Goal: Book appointment/travel/reservation

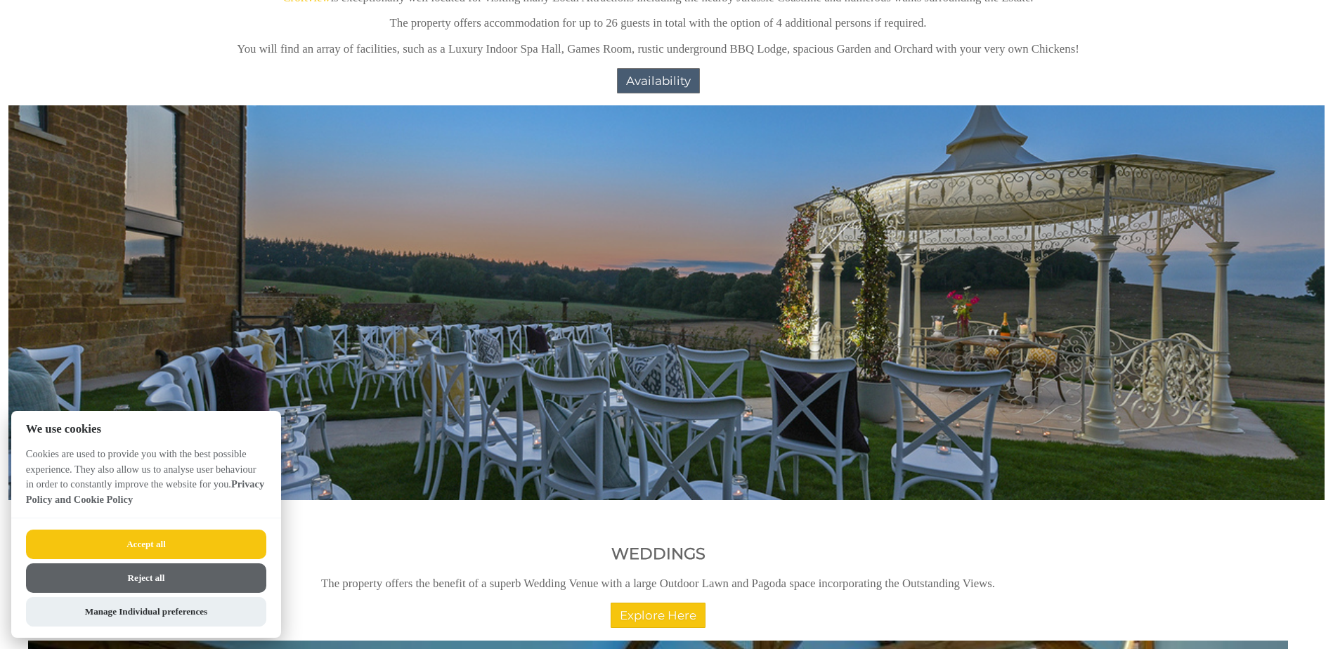
scroll to position [1405, 0]
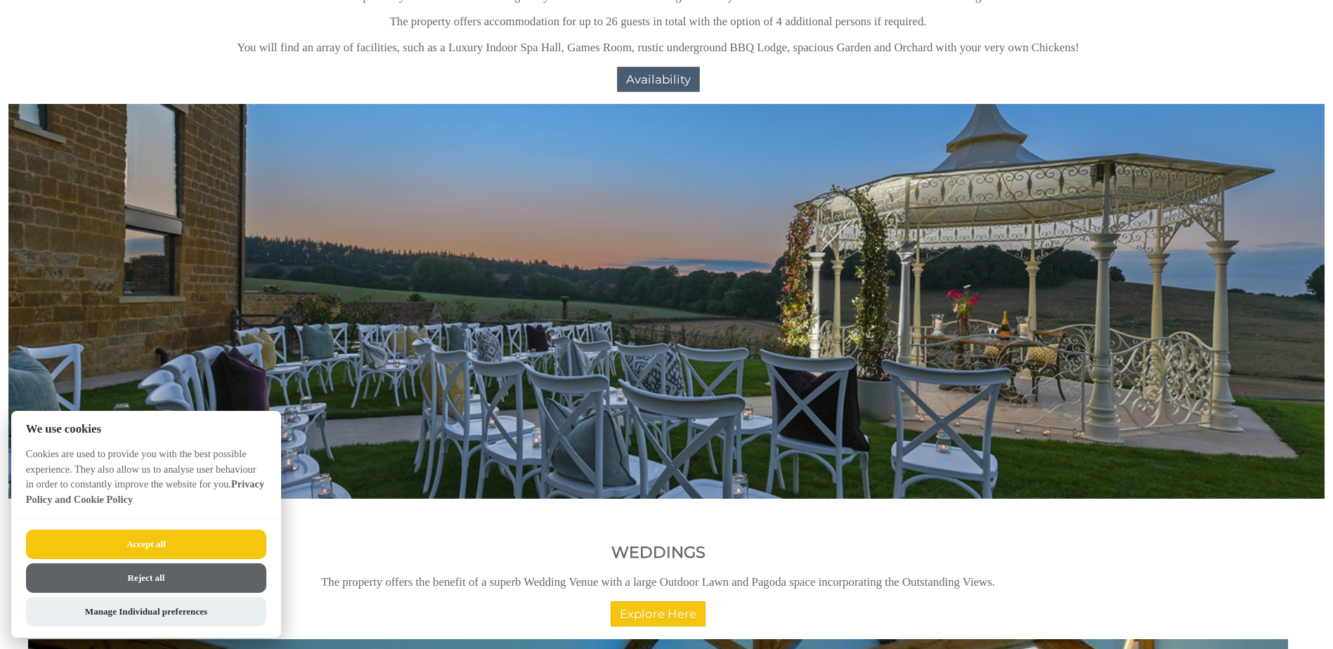
drag, startPoint x: 214, startPoint y: 552, endPoint x: 225, endPoint y: 547, distance: 11.4
click at [215, 552] on button "Accept all" at bounding box center [146, 545] width 240 height 30
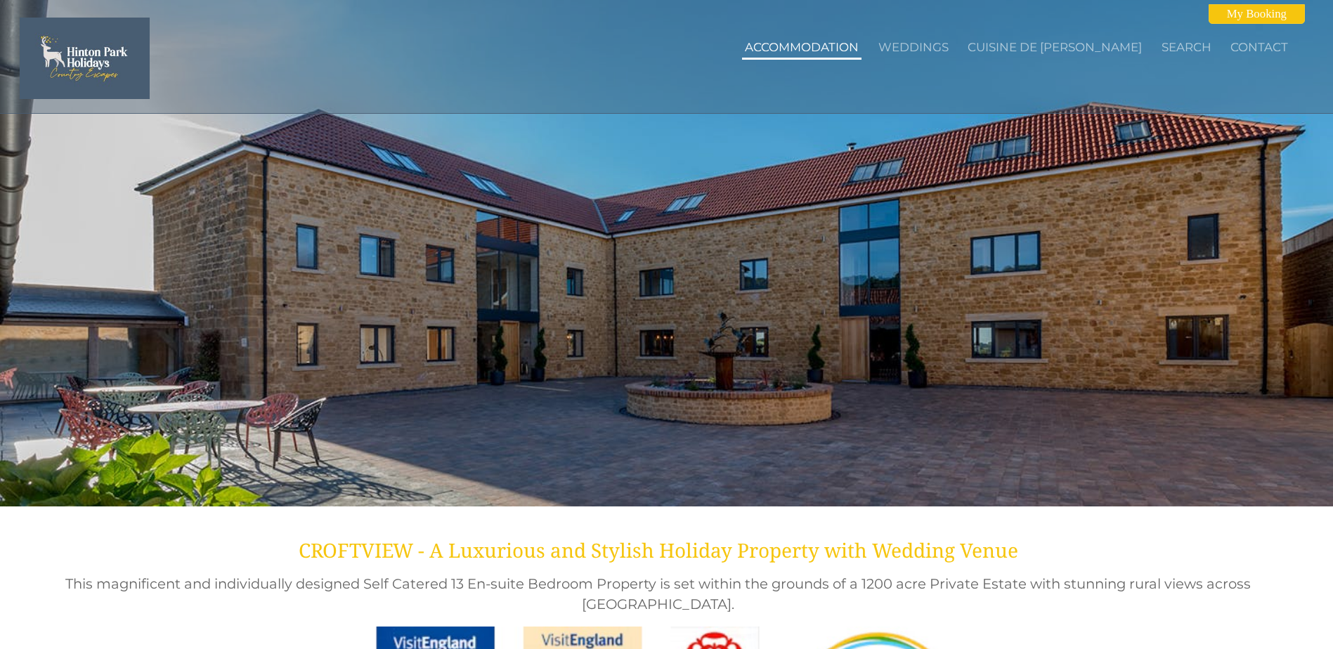
click at [814, 46] on link "Accommodation" at bounding box center [802, 47] width 114 height 14
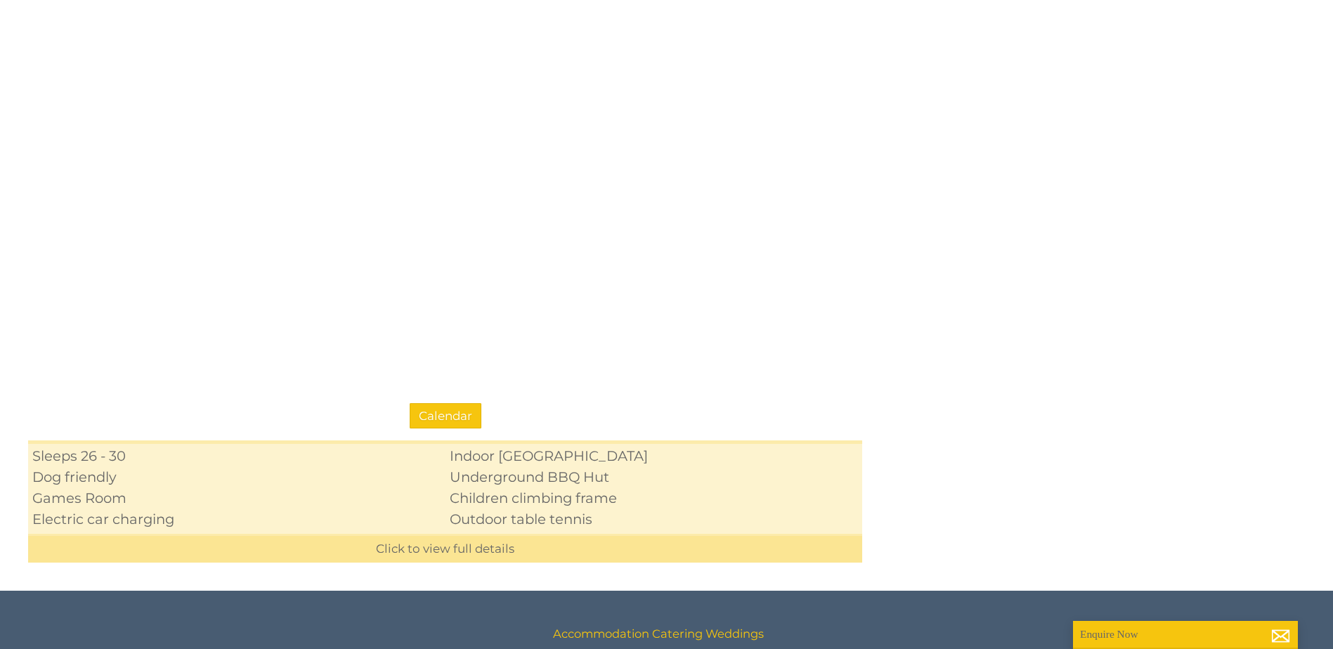
scroll to position [1124, 0]
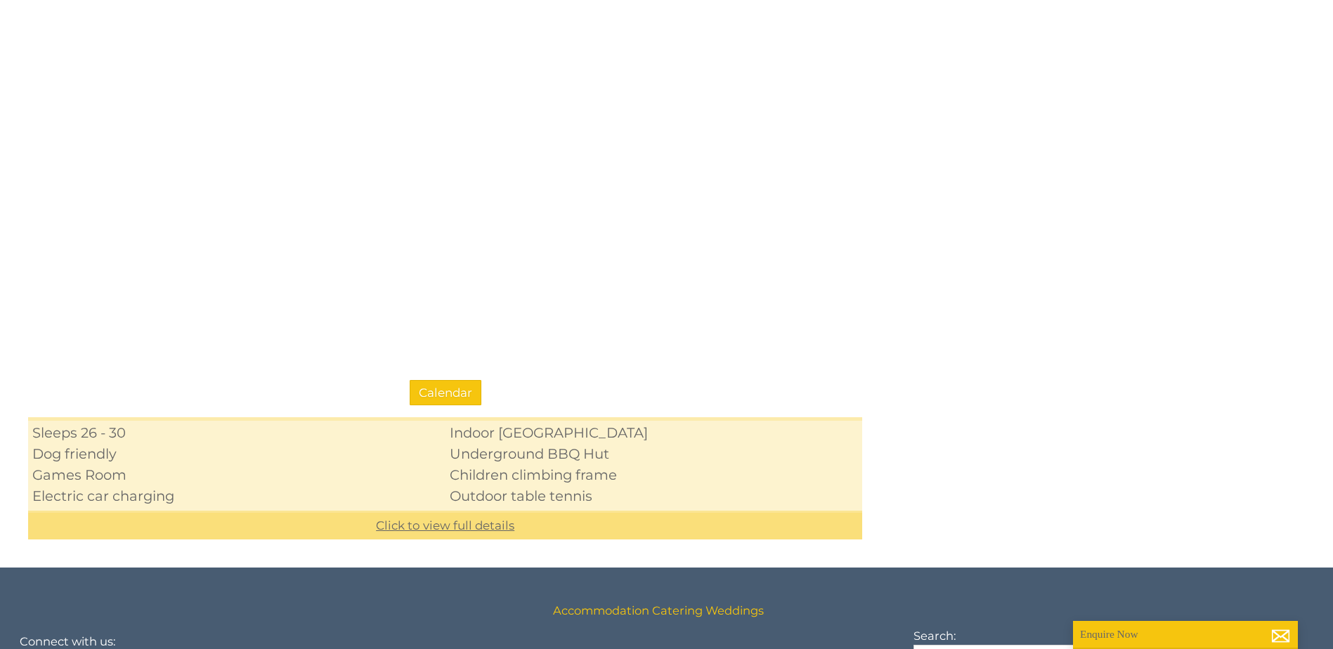
click at [465, 517] on link "Click to view full details" at bounding box center [445, 525] width 834 height 29
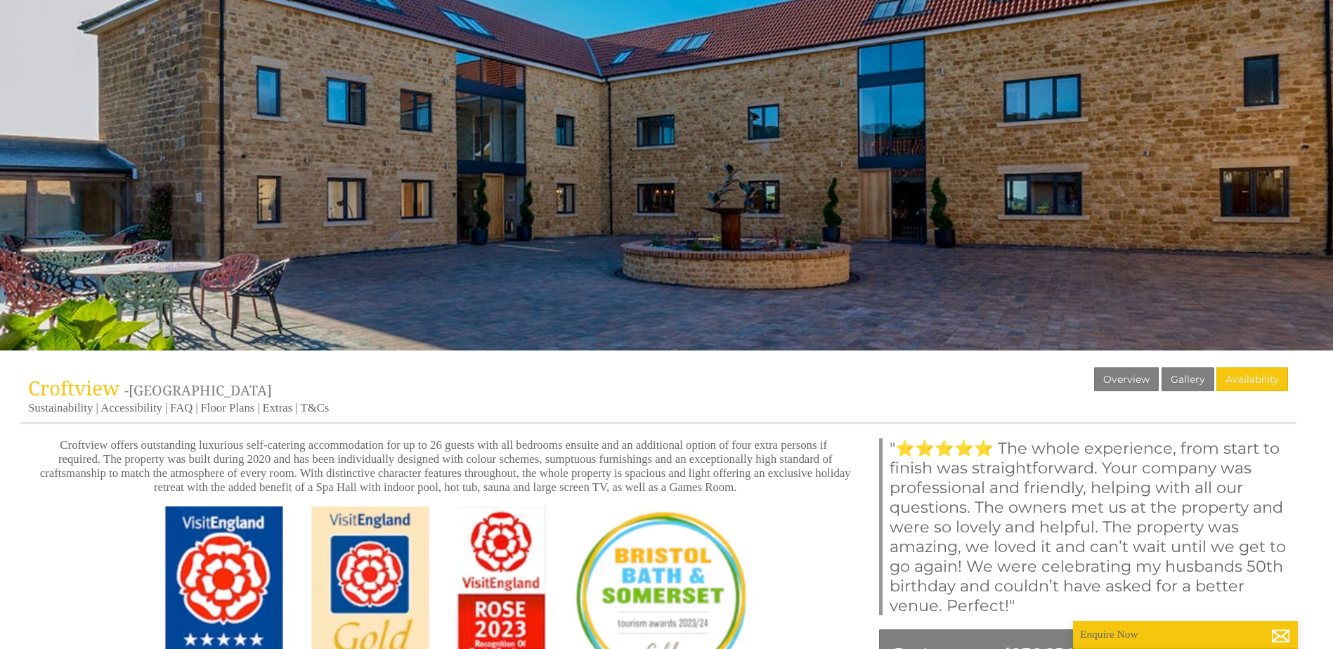
scroll to position [0, 0]
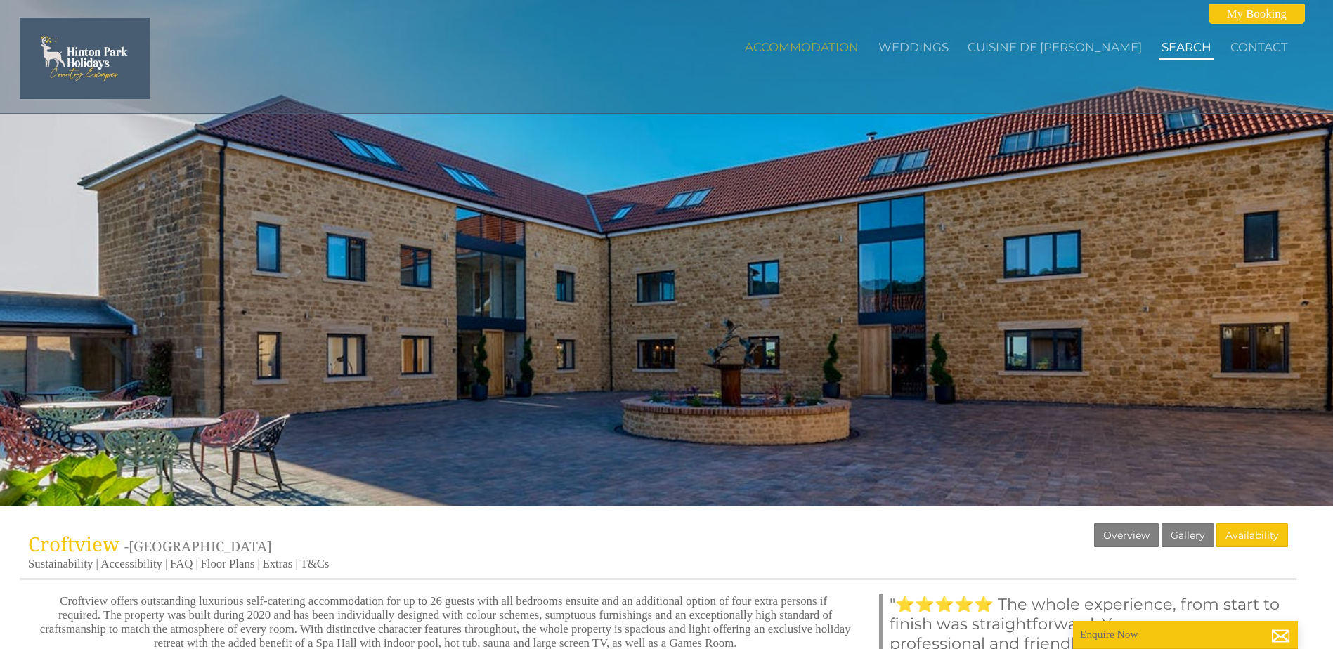
click at [1171, 46] on link "Search" at bounding box center [1187, 47] width 50 height 14
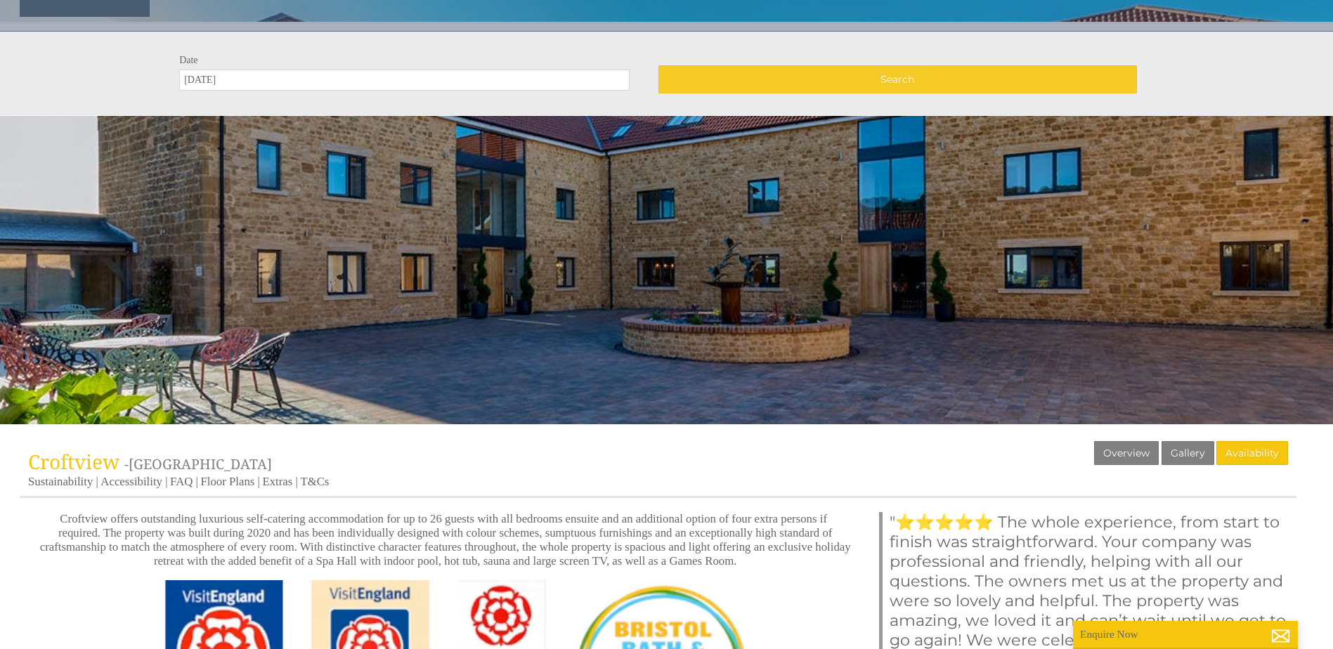
scroll to position [83, 0]
